Goal: Contribute content: Contribute content

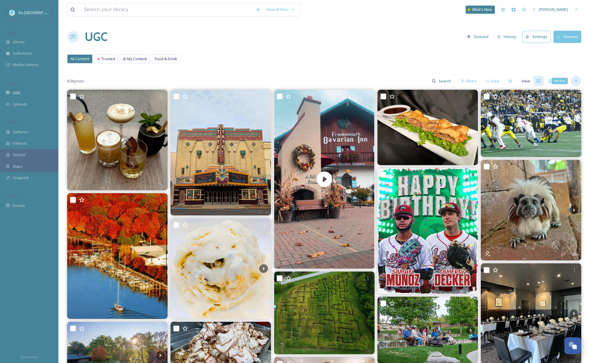
click at [577, 82] on icon at bounding box center [576, 81] width 5 height 5
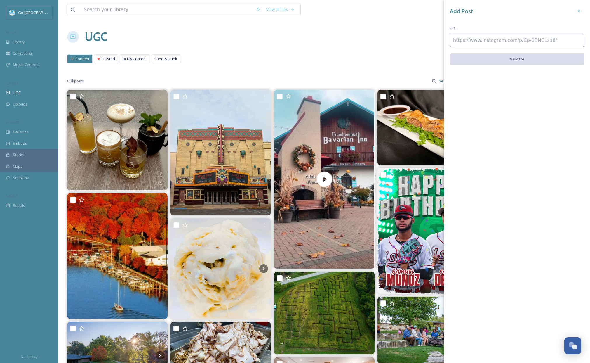
click at [480, 41] on input at bounding box center [517, 40] width 134 height 13
paste input "https://www.instagram.com/p/DO-_WwyjIm_/"
type input "https://www.instagram.com/p/DO-_WwyjIm_/"
click at [519, 52] on div "Add Post URL https://www.instagram.com/p/DO-_WwyjIm_/ Validate" at bounding box center [517, 40] width 146 height 80
click at [538, 63] on button "Validate" at bounding box center [517, 59] width 134 height 12
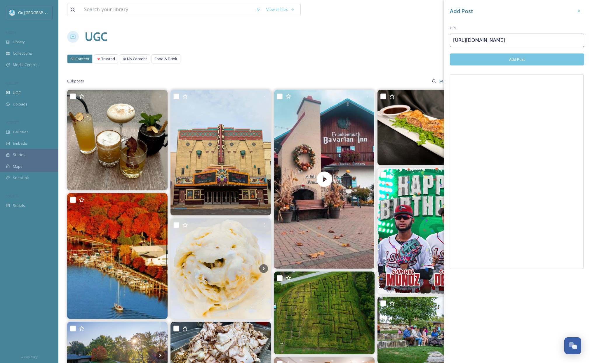
click at [535, 50] on div "Add Post URL https://www.instagram.com/p/DO-_WwyjIm_/ Add Post" at bounding box center [517, 139] width 146 height 278
click at [531, 63] on button "Add Post" at bounding box center [517, 59] width 134 height 12
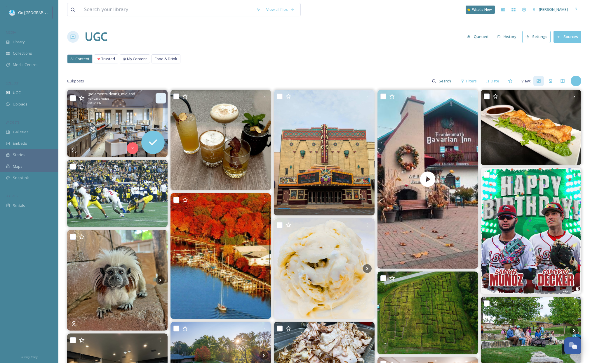
click at [160, 96] on icon at bounding box center [161, 98] width 5 height 5
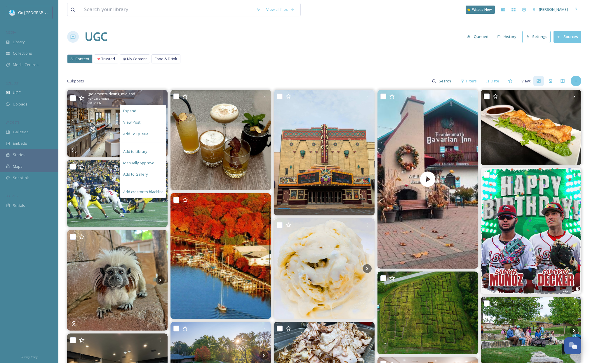
drag, startPoint x: 152, startPoint y: 174, endPoint x: 166, endPoint y: 150, distance: 27.5
click at [152, 174] on div "Add to Gallery" at bounding box center [143, 173] width 46 height 11
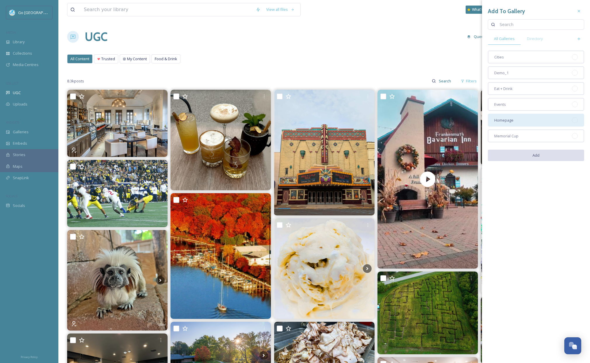
click at [503, 120] on span "Homepage" at bounding box center [503, 120] width 19 height 6
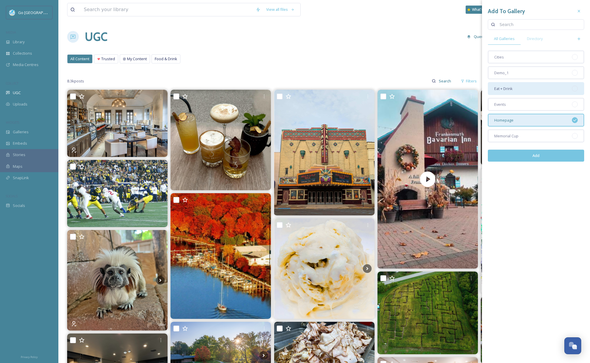
click at [506, 92] on div "Eat + Drink" at bounding box center [536, 88] width 96 height 13
click at [527, 160] on button "Add" at bounding box center [536, 155] width 96 height 12
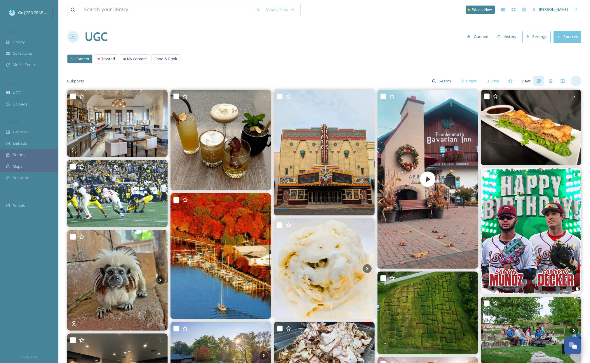
click at [577, 84] on div at bounding box center [576, 81] width 11 height 11
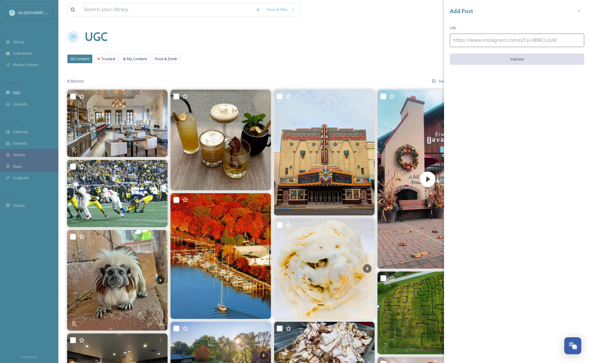
click at [488, 40] on input at bounding box center [517, 40] width 134 height 13
paste input "https://www.instagram.com/p/DO-43gFj7bV/"
type input "https://www.instagram.com/p/DO-43gFj7bV/"
click at [531, 64] on button "Validate" at bounding box center [517, 59] width 134 height 12
click at [525, 60] on button "Add Post" at bounding box center [517, 59] width 134 height 12
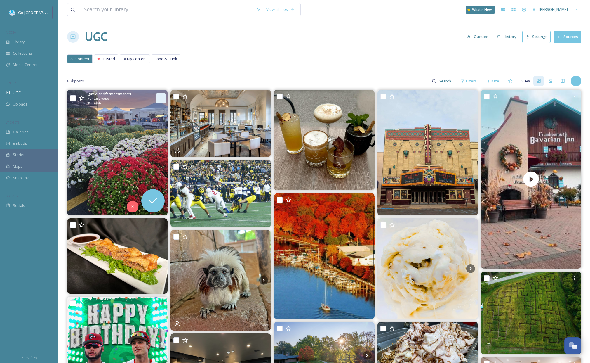
click at [161, 96] on icon at bounding box center [161, 98] width 5 height 5
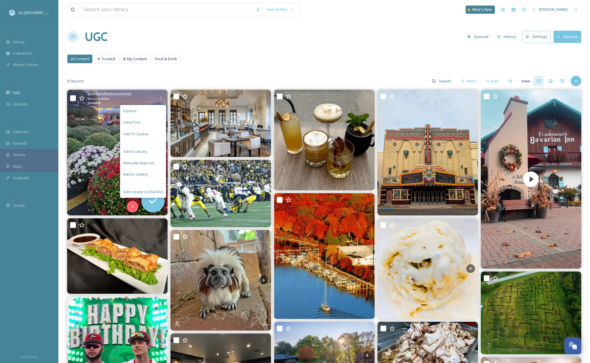
drag, startPoint x: 145, startPoint y: 173, endPoint x: 173, endPoint y: 156, distance: 32.0
click at [145, 172] on span "Add to Gallery" at bounding box center [135, 174] width 25 height 6
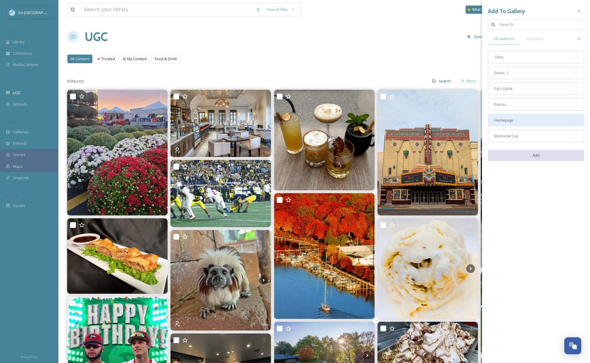
drag, startPoint x: 505, startPoint y: 120, endPoint x: 507, endPoint y: 77, distance: 43.3
click at [505, 120] on span "Homepage" at bounding box center [503, 120] width 19 height 6
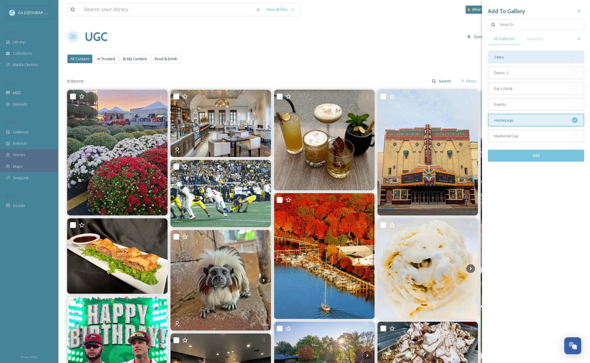
click at [508, 51] on div "Cities" at bounding box center [536, 56] width 96 height 13
click at [537, 157] on button "Add" at bounding box center [536, 155] width 96 height 12
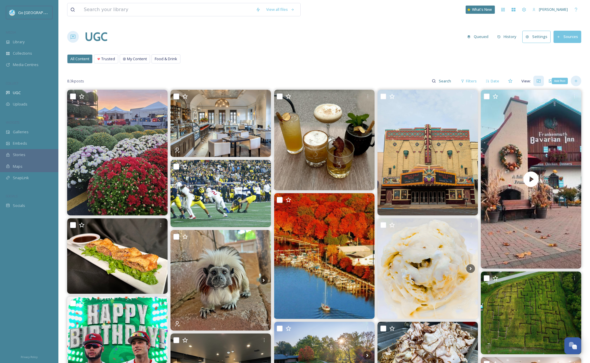
click at [577, 81] on icon at bounding box center [576, 81] width 5 height 5
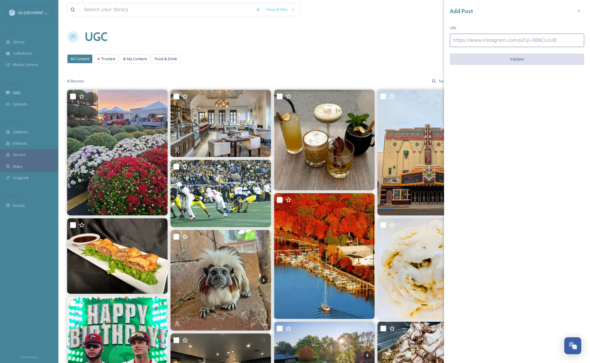
click at [468, 38] on input at bounding box center [517, 40] width 134 height 13
paste input "https://www.instagram.com/p/DO9I4veDoS-/"
type input "https://www.instagram.com/p/DO9I4veDoS-/"
click at [513, 62] on button "Validate" at bounding box center [517, 59] width 134 height 12
click at [523, 66] on div "Add Post URL https://www.instagram.com/p/DO9I4veDoS-/ Add Post" at bounding box center [517, 131] width 146 height 262
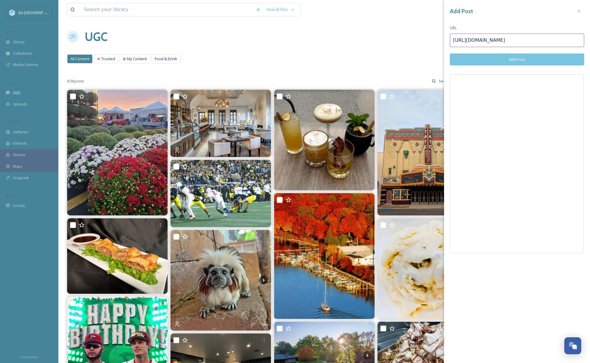
click at [523, 62] on button "Add Post" at bounding box center [517, 59] width 134 height 12
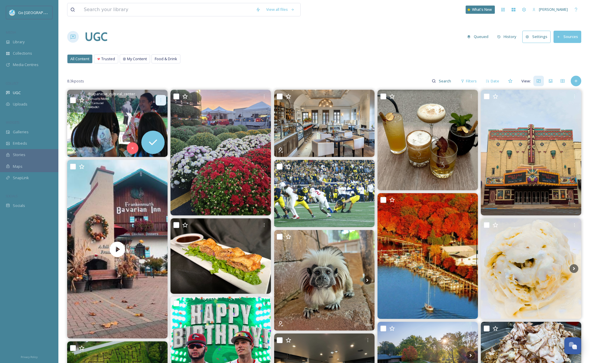
click at [164, 100] on div at bounding box center [161, 100] width 11 height 11
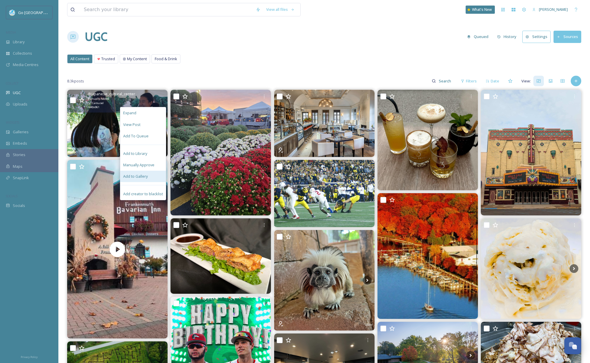
click at [159, 176] on div "Add to Gallery" at bounding box center [143, 175] width 46 height 11
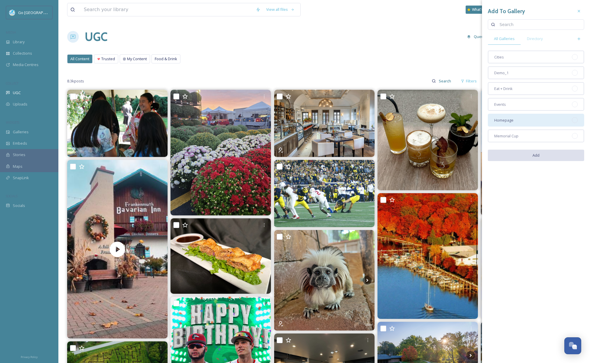
click at [511, 120] on span "Homepage" at bounding box center [503, 120] width 19 height 6
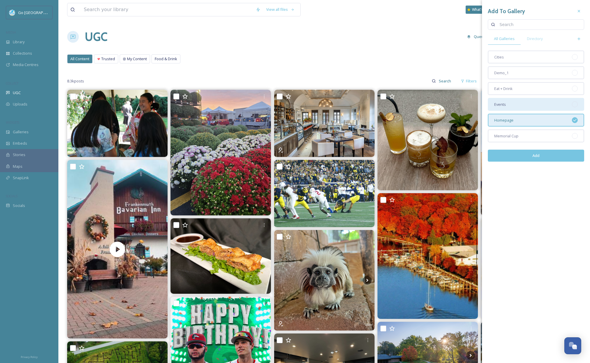
click at [515, 105] on div "Events" at bounding box center [536, 104] width 96 height 13
click at [544, 161] on button "Add" at bounding box center [536, 155] width 96 height 12
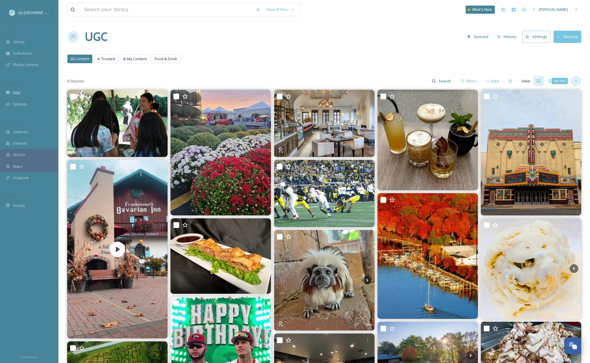
click at [576, 79] on icon at bounding box center [576, 81] width 5 height 5
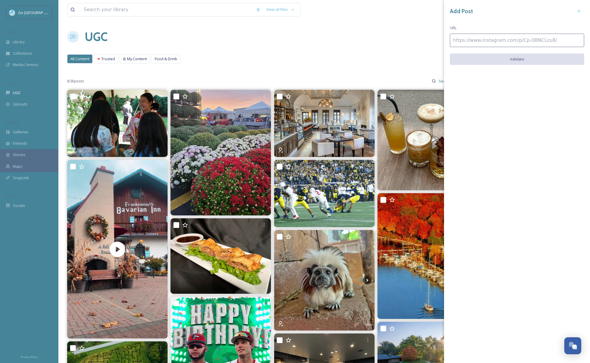
click at [506, 40] on input at bounding box center [517, 40] width 134 height 13
paste input "https://www.instagram.com/p/DO_HKu5EV-q/"
type input "https://www.instagram.com/p/DO_HKu5EV-q/"
click at [530, 56] on button "Validate" at bounding box center [517, 59] width 134 height 12
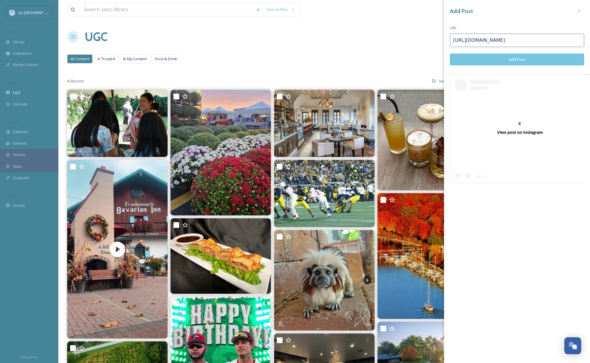
click at [527, 59] on button "Add Post" at bounding box center [517, 59] width 134 height 12
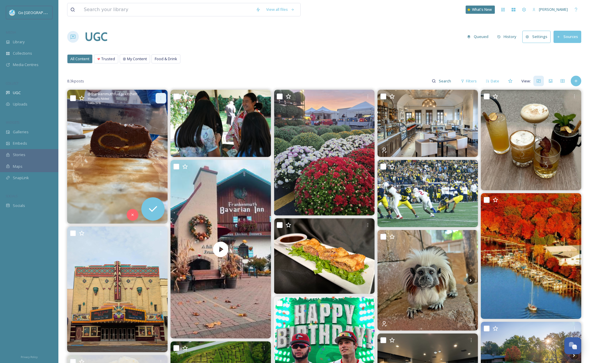
click at [163, 98] on icon at bounding box center [161, 98] width 5 height 5
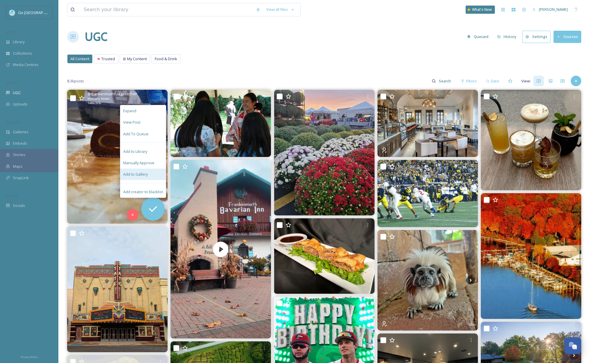
click at [144, 170] on div "Add to Gallery" at bounding box center [143, 173] width 46 height 11
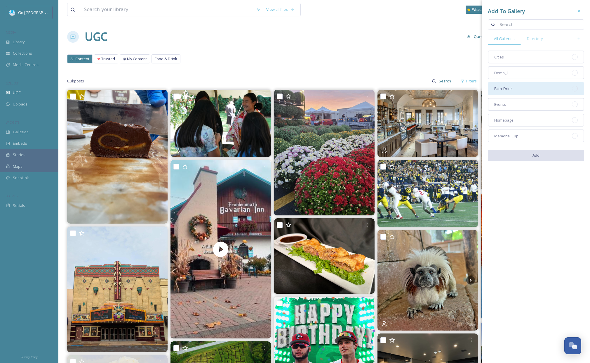
click at [526, 88] on div "Eat + Drink" at bounding box center [536, 88] width 96 height 13
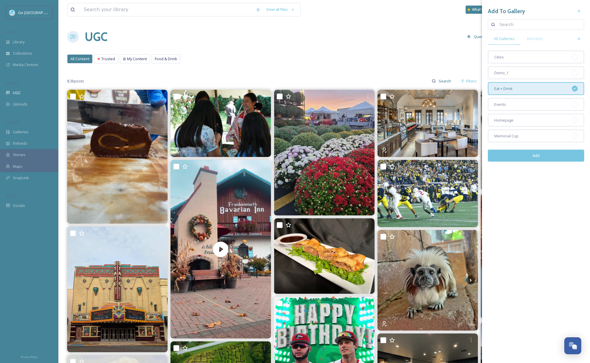
click at [528, 154] on button "Add" at bounding box center [536, 155] width 96 height 12
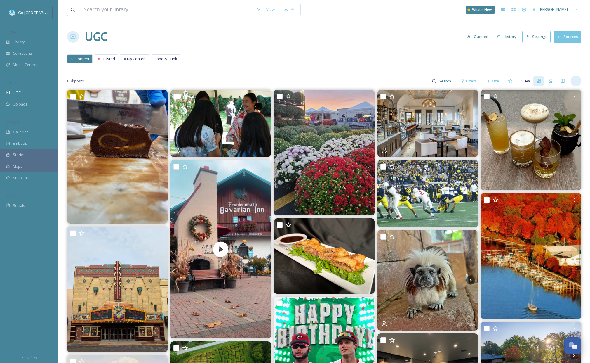
click at [577, 81] on icon at bounding box center [576, 81] width 5 height 5
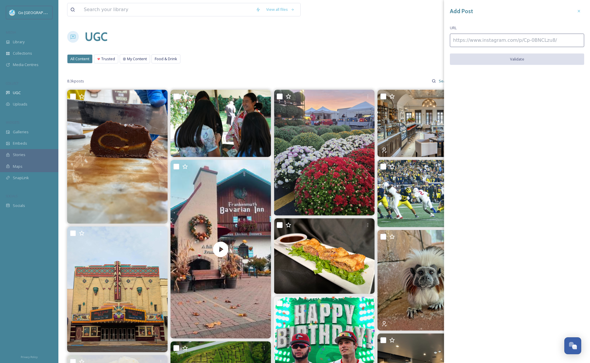
click at [467, 44] on input at bounding box center [517, 40] width 134 height 13
paste input "https://www.instagram.com/p/DO9NQdzk2zh/"
type input "https://www.instagram.com/p/DO9NQdzk2zh/"
drag, startPoint x: 514, startPoint y: 58, endPoint x: 520, endPoint y: 54, distance: 6.6
click at [514, 58] on button "Validate" at bounding box center [517, 59] width 134 height 12
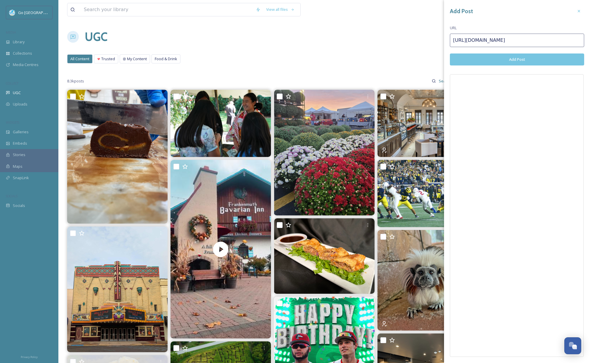
click at [525, 59] on button "Add Post" at bounding box center [517, 59] width 134 height 12
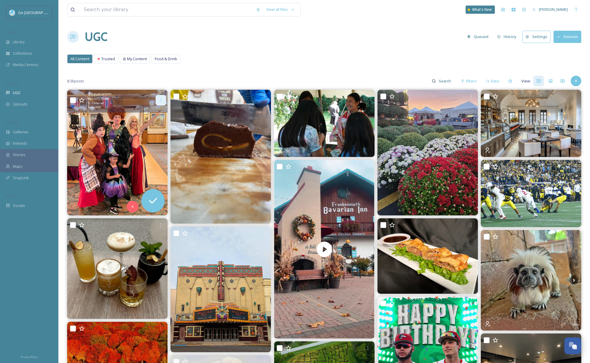
click at [162, 100] on icon at bounding box center [161, 100] width 5 height 5
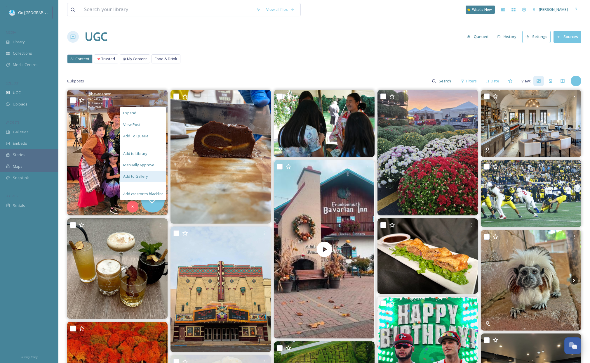
click at [149, 173] on div "Add to Gallery" at bounding box center [143, 175] width 46 height 11
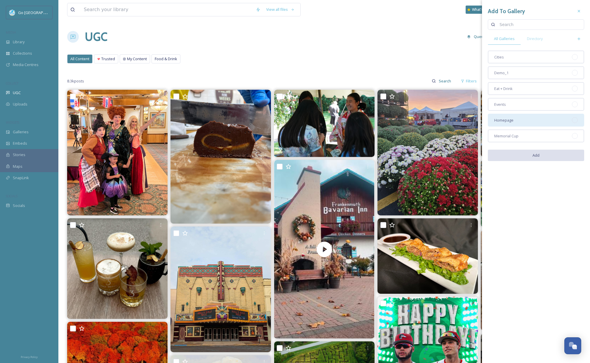
drag, startPoint x: 527, startPoint y: 120, endPoint x: 527, endPoint y: 116, distance: 4.1
click at [527, 120] on div "Homepage" at bounding box center [536, 120] width 96 height 13
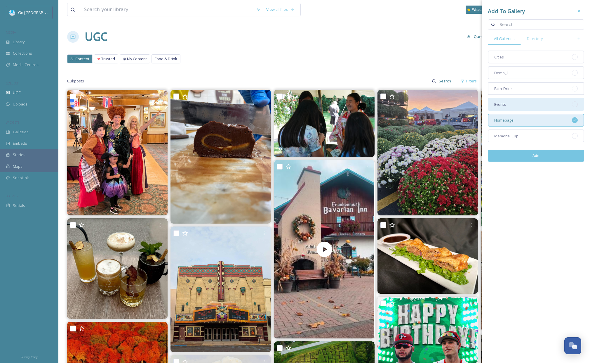
click at [513, 105] on div "Events" at bounding box center [536, 104] width 96 height 13
click at [534, 157] on button "Add" at bounding box center [536, 155] width 96 height 12
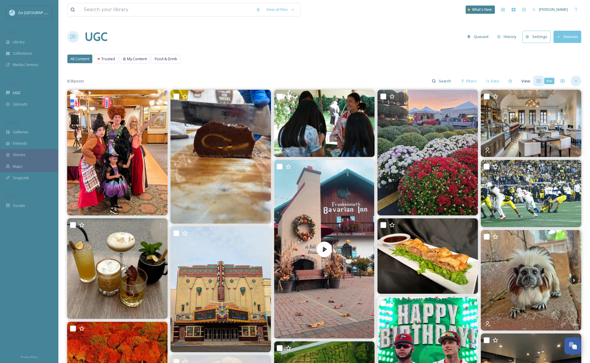
click at [576, 81] on icon at bounding box center [575, 81] width 3 height 3
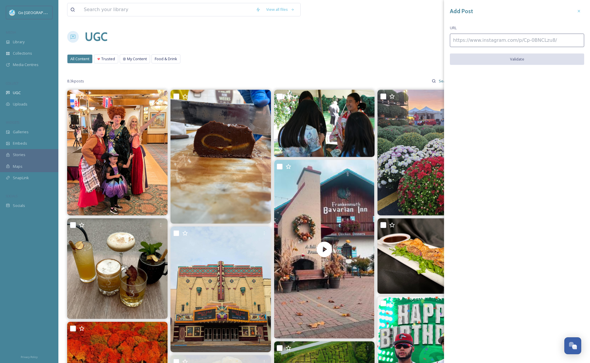
click at [518, 38] on input at bounding box center [517, 40] width 134 height 13
paste input "https://www.instagram.com/p/DO_HopLjUI5/"
type input "https://www.instagram.com/p/DO_HopLjUI5/"
click at [523, 59] on button "Validate" at bounding box center [517, 59] width 134 height 12
click at [524, 53] on button "Add Post" at bounding box center [517, 59] width 134 height 12
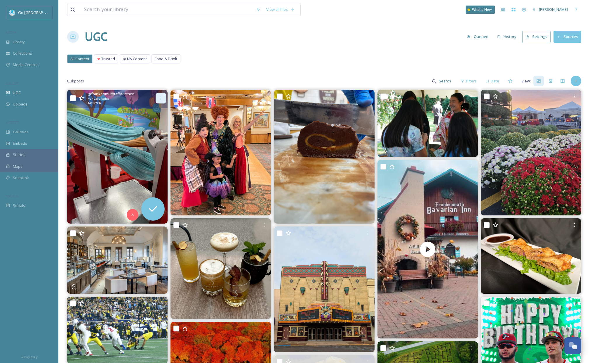
click at [158, 99] on div at bounding box center [161, 98] width 11 height 11
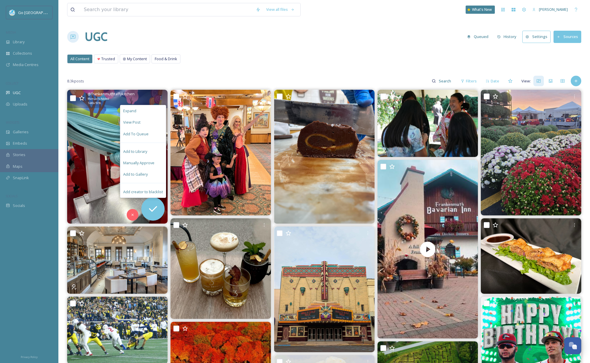
click at [146, 172] on span "Add to Gallery" at bounding box center [135, 174] width 25 height 6
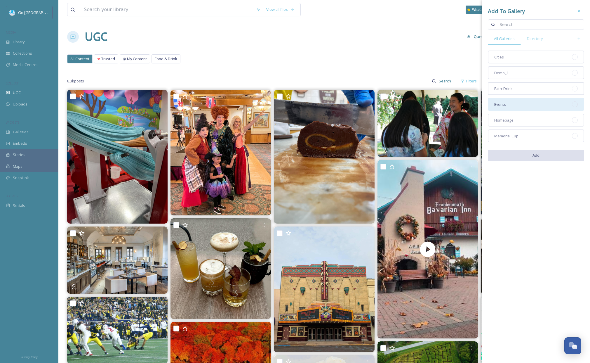
drag, startPoint x: 499, startPoint y: 120, endPoint x: 501, endPoint y: 108, distance: 12.7
click at [499, 120] on span "Homepage" at bounding box center [503, 120] width 19 height 6
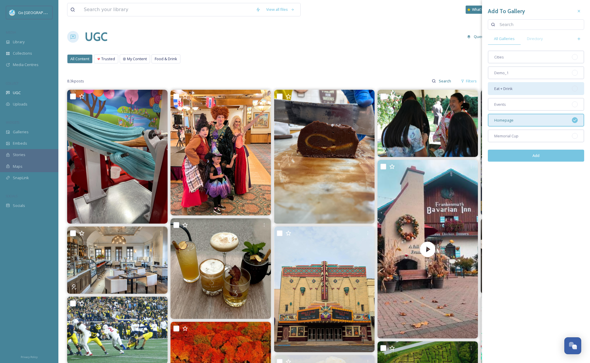
click at [508, 86] on span "Eat + Drink" at bounding box center [503, 89] width 18 height 6
click at [537, 154] on button "Add" at bounding box center [536, 155] width 96 height 12
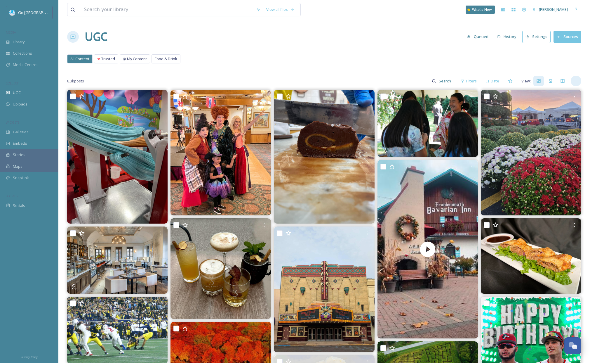
click at [579, 85] on div at bounding box center [576, 81] width 11 height 11
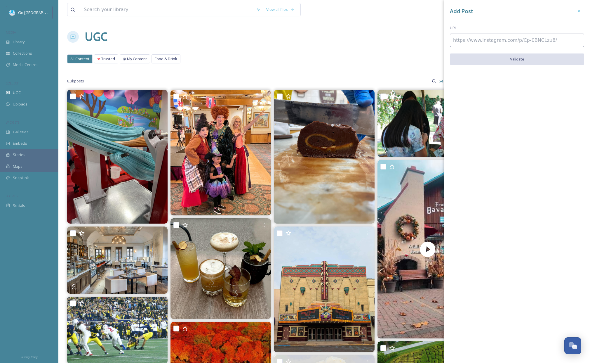
click at [488, 35] on input at bounding box center [517, 40] width 134 height 13
paste input "https://www.instagram.com/p/DO9K86Hj4hU/"
type input "https://www.instagram.com/p/DO9K86Hj4hU/"
drag, startPoint x: 526, startPoint y: 64, endPoint x: 526, endPoint y: 59, distance: 5.0
click at [526, 64] on button "Validate" at bounding box center [517, 59] width 134 height 12
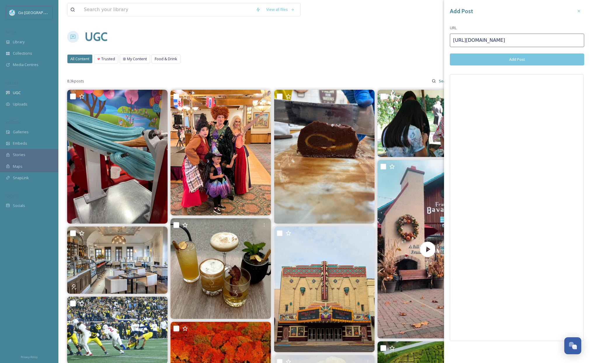
click at [505, 58] on button "Add Post" at bounding box center [517, 59] width 134 height 12
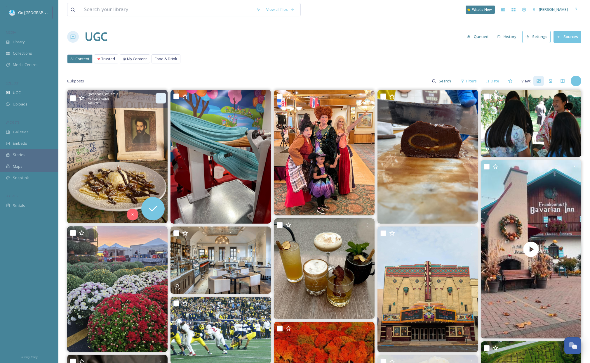
click at [161, 99] on icon at bounding box center [161, 98] width 5 height 5
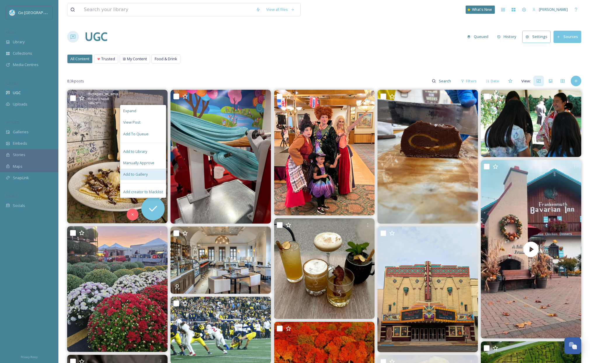
click at [148, 174] on div "Add to Gallery" at bounding box center [143, 173] width 46 height 11
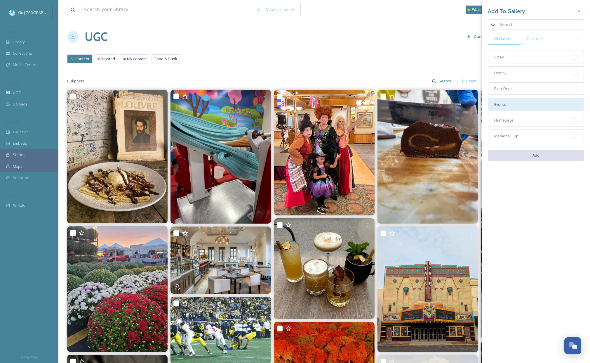
click at [520, 121] on div "Homepage" at bounding box center [536, 120] width 96 height 13
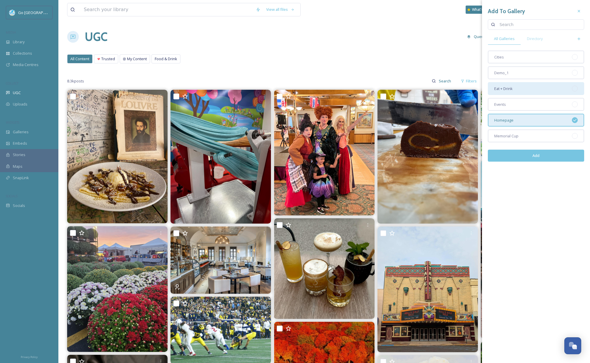
click at [511, 90] on span "Eat + Drink" at bounding box center [503, 89] width 18 height 6
click at [523, 153] on button "Add" at bounding box center [536, 155] width 96 height 12
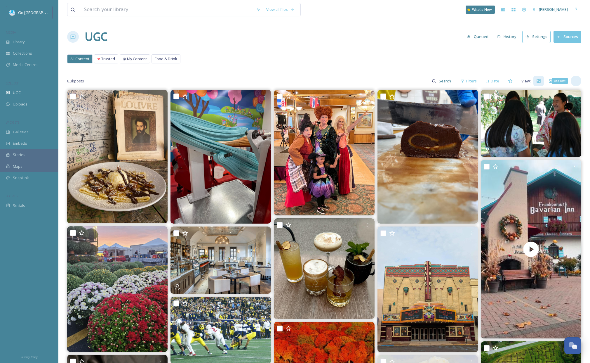
click at [577, 81] on icon at bounding box center [576, 81] width 5 height 5
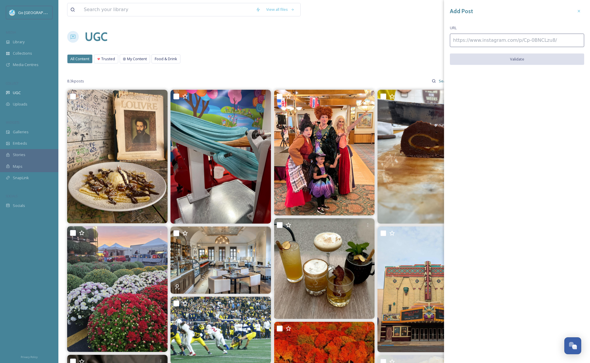
click at [511, 43] on input at bounding box center [517, 40] width 134 height 13
paste input "https://www.instagram.com/p/DO9-coTDPDm/"
type input "https://www.instagram.com/p/DO9-coTDPDm/"
click at [505, 63] on button "Validate" at bounding box center [517, 59] width 134 height 12
click at [517, 56] on button "Add Post" at bounding box center [517, 59] width 134 height 12
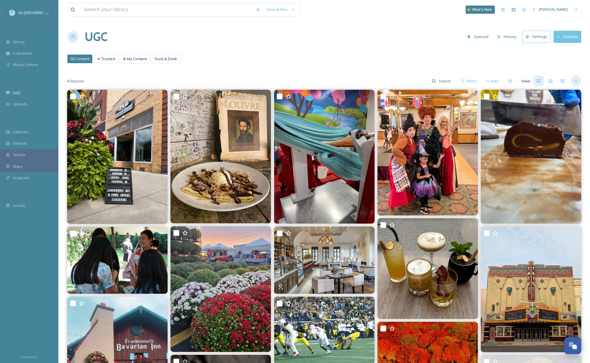
click at [577, 80] on icon at bounding box center [576, 81] width 5 height 5
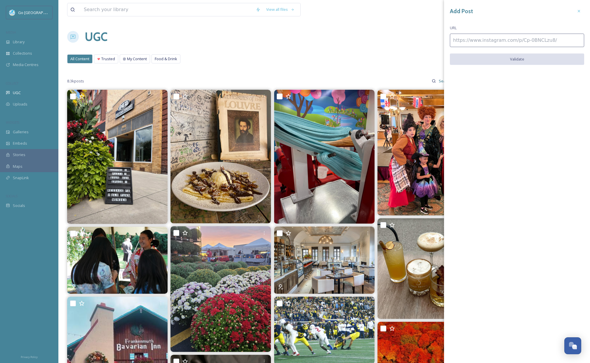
click at [497, 34] on input at bounding box center [517, 40] width 134 height 13
paste input "https://www.instagram.com/p/DO9J3gwDgFM/"
type input "https://www.instagram.com/p/DO9J3gwDgFM/"
click at [516, 59] on button "Validate" at bounding box center [517, 59] width 134 height 12
click at [523, 58] on button "Add Post" at bounding box center [517, 59] width 134 height 12
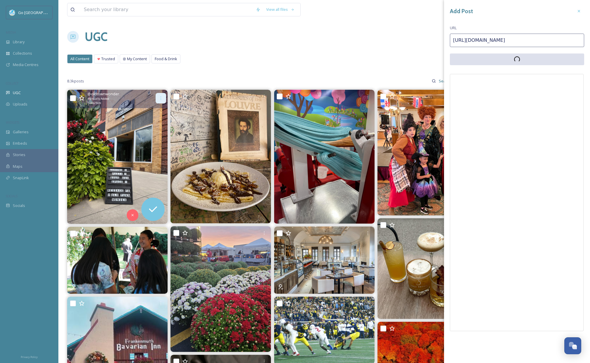
click at [160, 97] on icon at bounding box center [161, 98] width 5 height 5
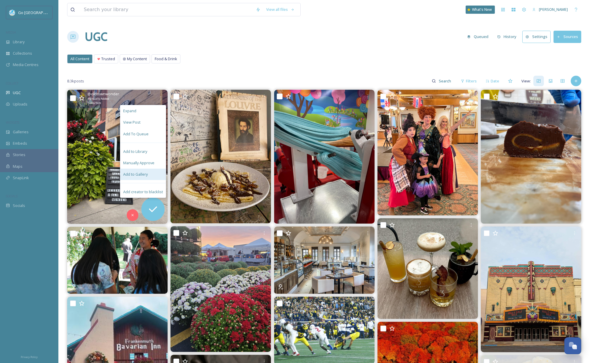
click at [144, 177] on div "Add to Gallery" at bounding box center [143, 173] width 46 height 11
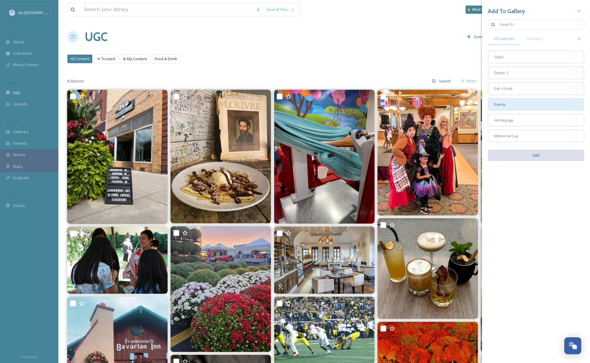
drag, startPoint x: 513, startPoint y: 123, endPoint x: 508, endPoint y: 104, distance: 19.8
click at [513, 123] on div "Homepage" at bounding box center [536, 120] width 96 height 13
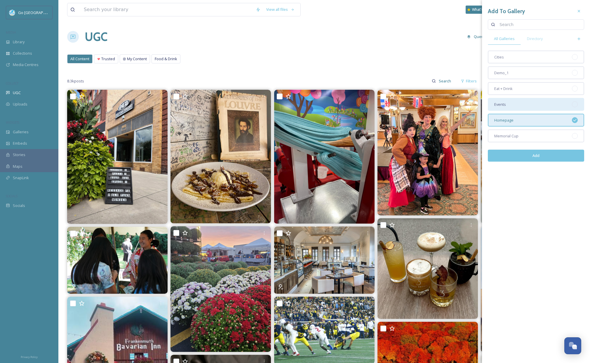
click at [508, 104] on div "Events" at bounding box center [536, 104] width 96 height 13
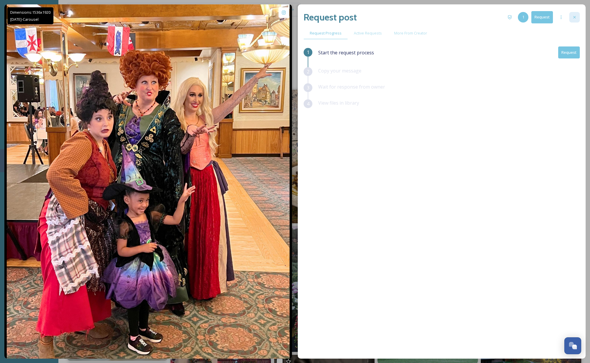
click at [577, 17] on div at bounding box center [574, 17] width 11 height 11
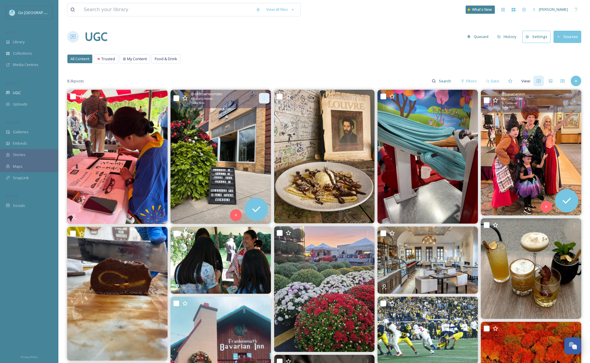
click at [267, 98] on div at bounding box center [264, 98] width 11 height 11
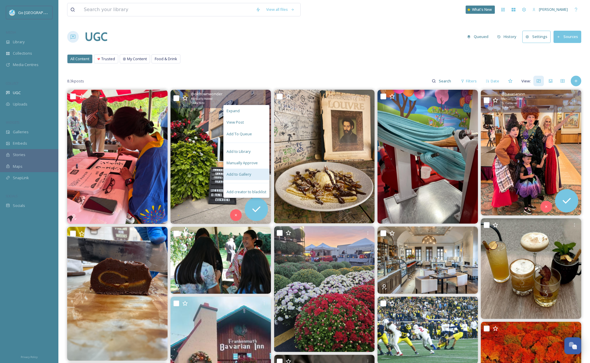
click at [237, 175] on span "Add to Gallery" at bounding box center [239, 174] width 25 height 6
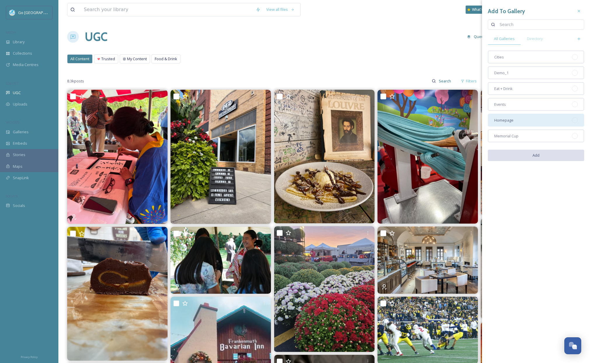
click at [521, 119] on div "Homepage" at bounding box center [536, 120] width 96 height 13
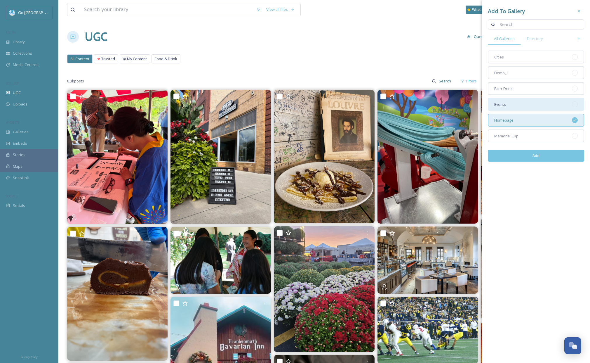
click at [511, 102] on div "Events" at bounding box center [536, 104] width 96 height 13
click at [546, 157] on button "Add" at bounding box center [536, 155] width 96 height 12
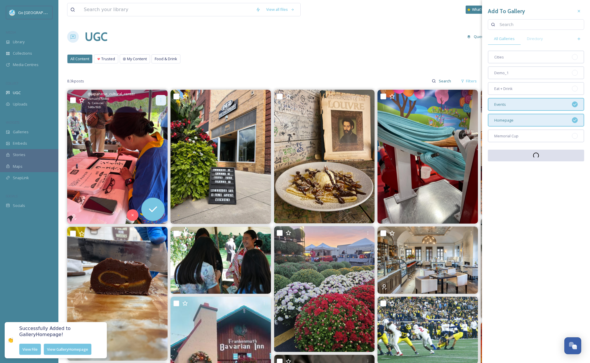
click at [161, 99] on icon at bounding box center [161, 100] width 5 height 5
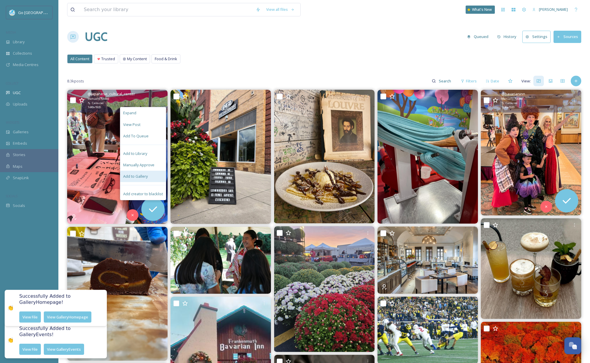
click at [150, 177] on div "Add to Gallery" at bounding box center [143, 175] width 46 height 11
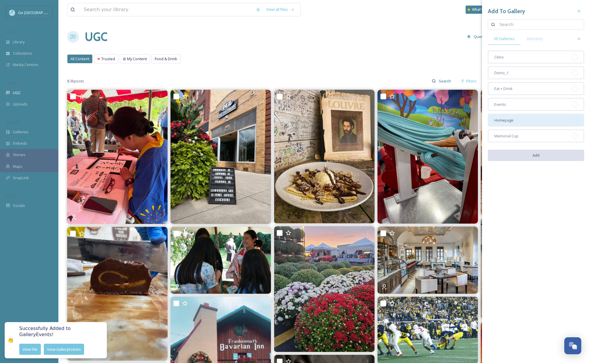
click at [532, 123] on div "Homepage" at bounding box center [536, 120] width 96 height 13
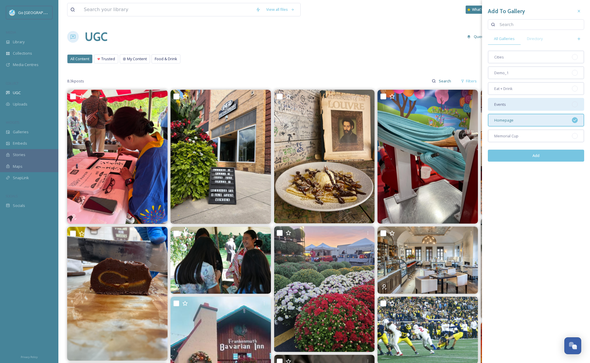
click at [522, 103] on div "Events" at bounding box center [536, 104] width 96 height 13
click at [537, 154] on button "Add" at bounding box center [536, 155] width 96 height 12
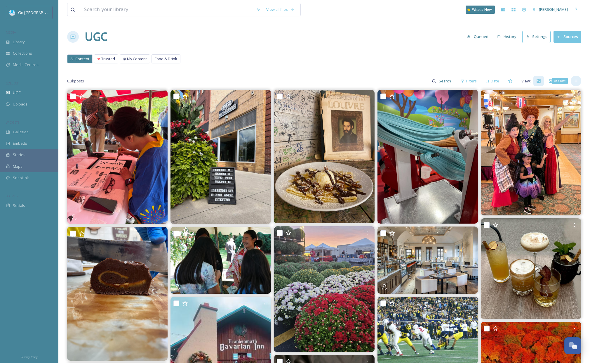
click at [577, 85] on div "Add Post" at bounding box center [576, 81] width 11 height 11
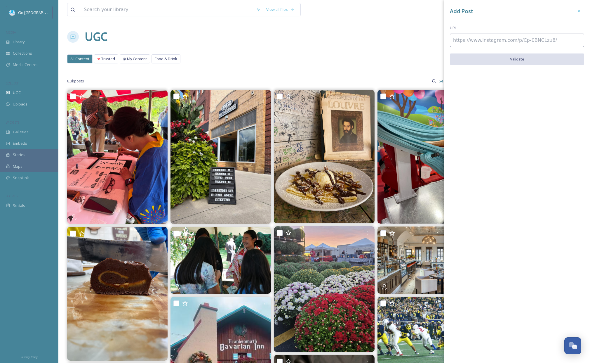
click at [493, 41] on input at bounding box center [517, 40] width 134 height 13
paste input "https://www.instagram.com/p/DO6uguQicfY/"
type input "https://www.instagram.com/p/DO6uguQicfY/"
click at [517, 61] on button "Validate" at bounding box center [517, 59] width 134 height 12
click at [537, 61] on button "Add Post" at bounding box center [517, 59] width 134 height 12
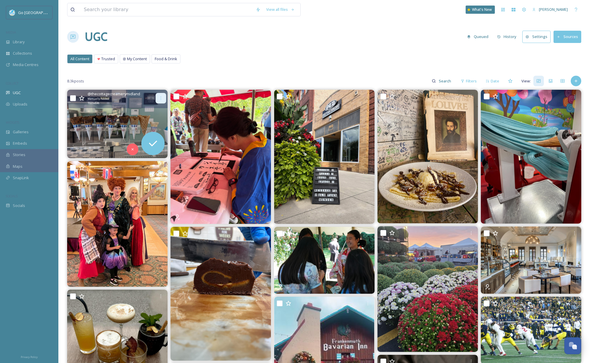
click at [159, 97] on icon at bounding box center [161, 98] width 5 height 5
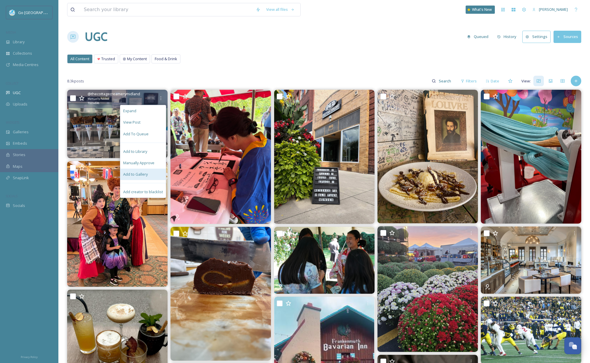
click at [154, 173] on div "Add to Gallery" at bounding box center [143, 173] width 46 height 11
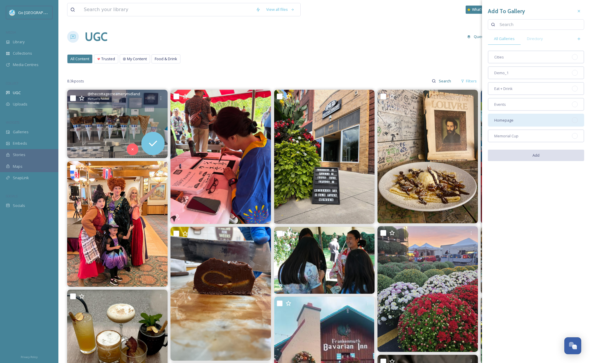
click at [501, 122] on span "Homepage" at bounding box center [503, 120] width 19 height 6
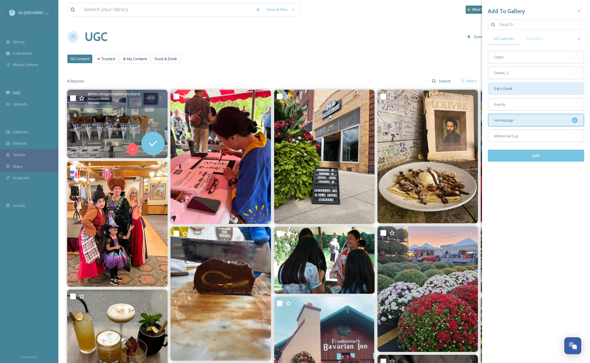
click at [507, 89] on span "Eat + Drink" at bounding box center [503, 89] width 18 height 6
click at [541, 156] on button "Add" at bounding box center [536, 155] width 96 height 12
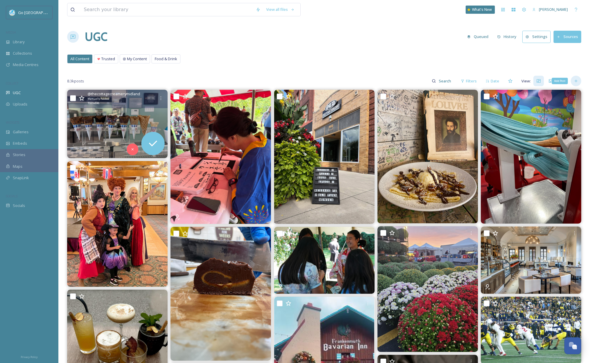
click at [574, 82] on icon at bounding box center [576, 81] width 5 height 5
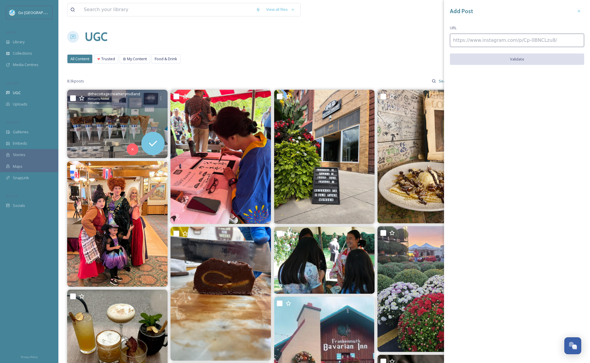
click at [453, 45] on input at bounding box center [517, 40] width 134 height 13
paste input "https://www.instagram.com/p/DO7JpRkDTPf/"
type input "https://www.instagram.com/p/DO7JpRkDTPf/"
click at [524, 60] on button "Validate" at bounding box center [517, 59] width 134 height 12
click at [525, 58] on button "Add Post" at bounding box center [517, 59] width 134 height 12
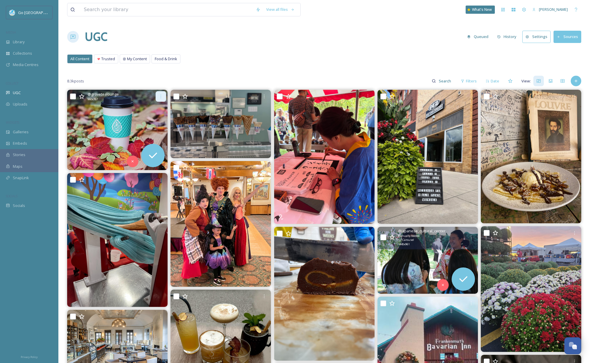
click at [161, 96] on icon at bounding box center [161, 96] width 5 height 5
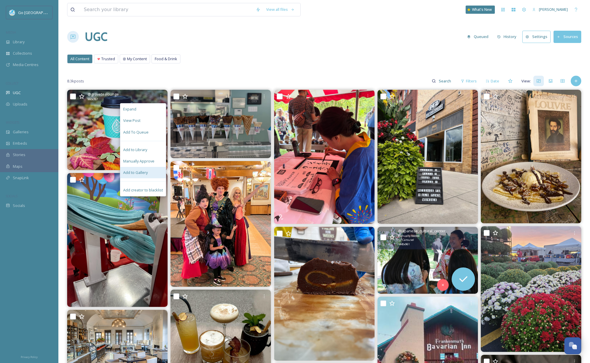
click at [144, 174] on span "Add to Gallery" at bounding box center [135, 173] width 25 height 6
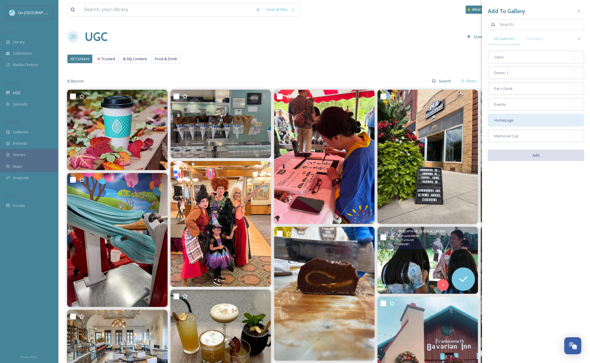
click at [501, 117] on span "Homepage" at bounding box center [503, 120] width 19 height 6
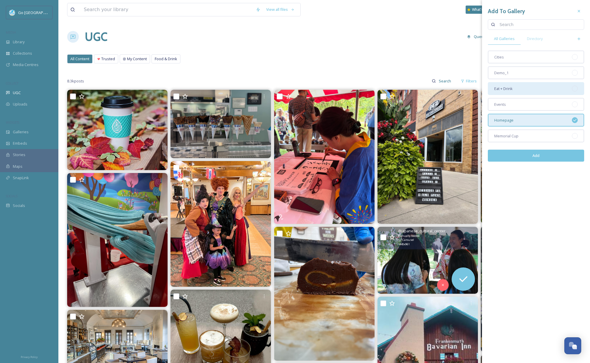
click at [501, 89] on span "Eat + Drink" at bounding box center [503, 89] width 18 height 6
click at [532, 159] on button "Add" at bounding box center [536, 155] width 96 height 12
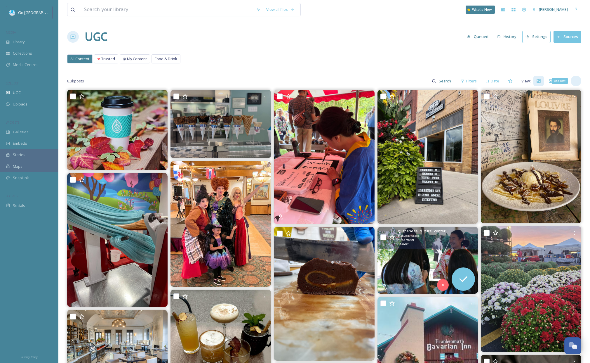
click at [575, 82] on icon at bounding box center [576, 81] width 5 height 5
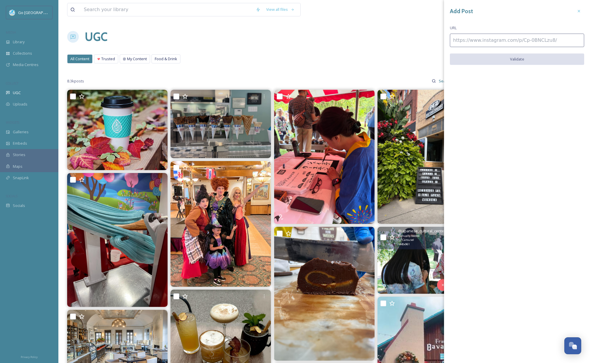
click at [476, 42] on input at bounding box center [517, 40] width 134 height 13
paste input "https://www.tiktok.com/@gogreatlakesbay/video/7553620608265800990"
type input "https://www.tiktok.com/@gogreatlakesbay/video/7553620608265800990"
click at [531, 60] on button "Validate" at bounding box center [517, 59] width 134 height 12
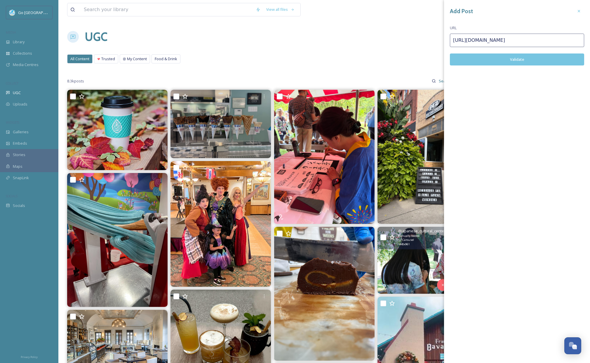
scroll to position [0, 0]
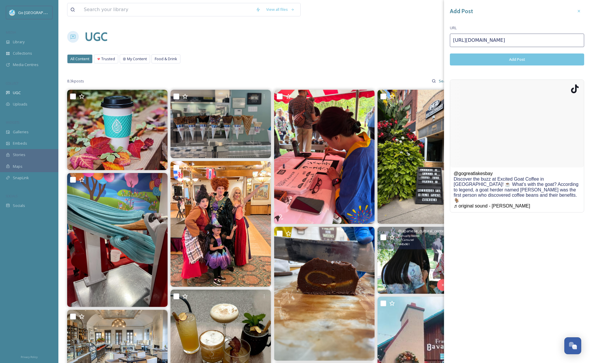
click at [528, 58] on button "Add Post" at bounding box center [517, 59] width 134 height 12
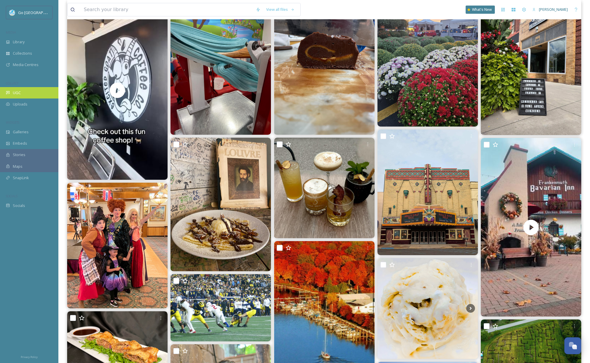
scroll to position [88, 0]
click at [32, 88] on div "UGC" at bounding box center [29, 92] width 58 height 11
